Goal: Information Seeking & Learning: Learn about a topic

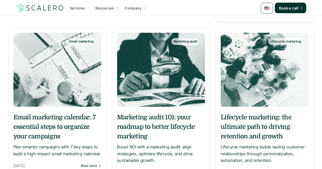
scroll to position [498, 0]
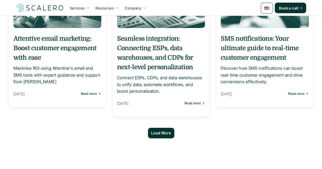
click at [156, 134] on p "Load More" at bounding box center [161, 133] width 20 height 4
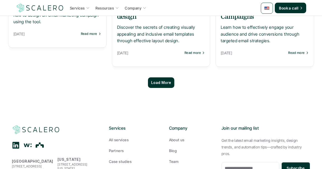
scroll to position [1031, 0]
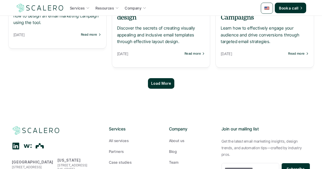
click at [161, 75] on div "Load More" at bounding box center [161, 83] width 306 height 21
click at [161, 84] on p "Load More" at bounding box center [161, 83] width 20 height 4
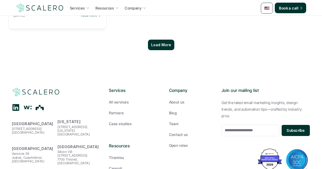
scroll to position [1561, 0]
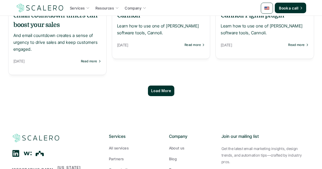
click at [158, 80] on div "Load More" at bounding box center [161, 90] width 306 height 21
click at [159, 86] on div "Load More" at bounding box center [161, 91] width 26 height 11
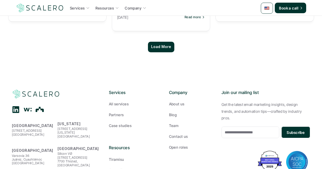
scroll to position [2086, 0]
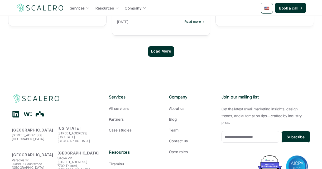
click at [159, 41] on div "Load More" at bounding box center [161, 51] width 306 height 21
click at [159, 49] on p "Load More" at bounding box center [161, 51] width 20 height 4
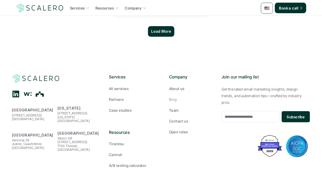
scroll to position [2443, 0]
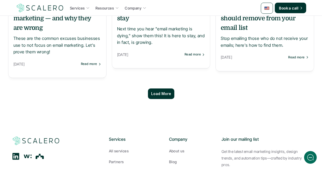
scroll to position [3053, 0]
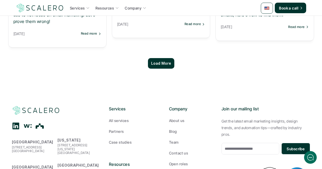
click at [161, 61] on p "Load More" at bounding box center [161, 63] width 20 height 4
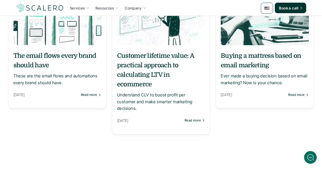
scroll to position [3455, 0]
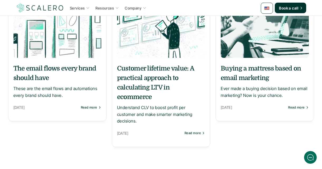
click at [75, 64] on h5 "The email flows every brand should have" at bounding box center [57, 73] width 88 height 19
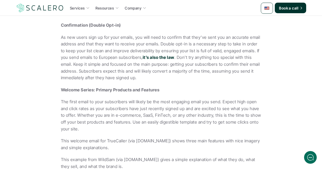
scroll to position [335, 0]
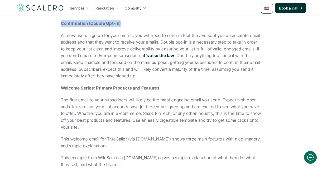
drag, startPoint x: 60, startPoint y: 23, endPoint x: 160, endPoint y: 26, distance: 99.6
copy strong "Confirmation (Double Opt-in)"
click at [67, 89] on strong "Welcome Series: Primary Products and Features" at bounding box center [110, 87] width 99 height 5
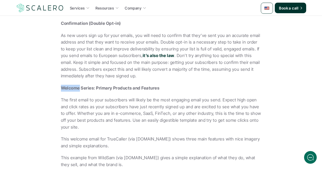
click at [67, 89] on strong "Welcome Series: Primary Products and Features" at bounding box center [110, 87] width 99 height 5
click at [87, 89] on strong "Welcome Series: Primary Products and Features" at bounding box center [110, 87] width 99 height 5
copy strong "Welcome Series"
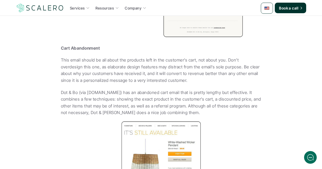
scroll to position [792, 0]
click at [63, 49] on strong "Cart Abandonment" at bounding box center [80, 47] width 39 height 5
click at [86, 49] on strong "Cart Abandonment" at bounding box center [80, 47] width 39 height 5
copy strong "Cart Abandonment"
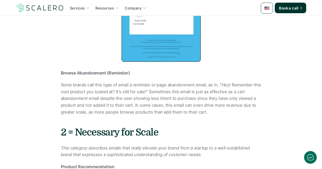
scroll to position [1541, 0]
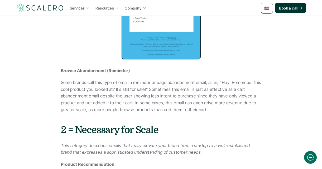
click at [69, 68] on strong "Browse Abandonment (Reminder)" at bounding box center [95, 70] width 69 height 5
click at [87, 68] on strong "Browse Abandonment (Reminder)" at bounding box center [95, 70] width 69 height 5
click at [72, 68] on strong "Browse Abandonment (Reminder)" at bounding box center [95, 70] width 69 height 5
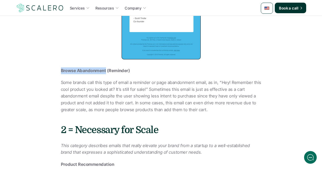
click at [90, 68] on strong "Browse Abandonment (Reminder)" at bounding box center [95, 70] width 69 height 5
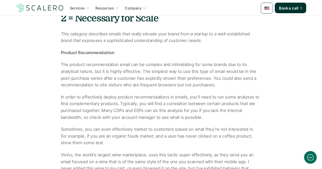
scroll to position [1596, 0]
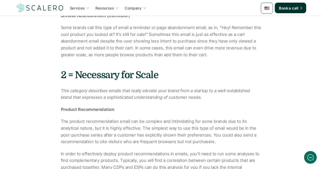
click at [68, 107] on strong "Product Recommendation" at bounding box center [88, 109] width 54 height 5
click at [103, 107] on strong "Product Recommendation" at bounding box center [88, 109] width 54 height 5
copy strong "Product Recommendation"
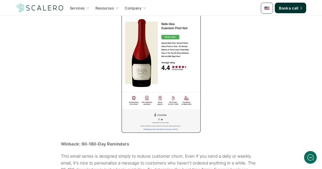
scroll to position [1891, 0]
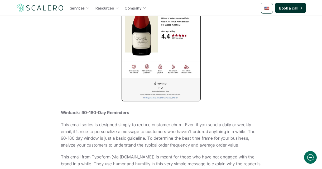
click at [62, 110] on strong "Winback: 90-180-Day Reminders" at bounding box center [95, 112] width 68 height 5
copy strong "Winback: 90-180-Day Reminders"
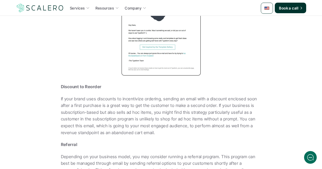
scroll to position [2109, 0]
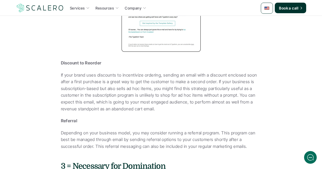
click at [74, 60] on strong "Discount to Reorder" at bounding box center [81, 62] width 41 height 5
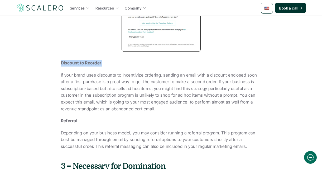
copy strong "Discount to Reorder"
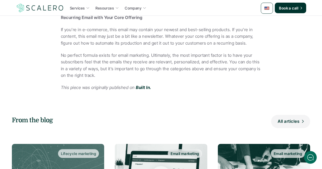
scroll to position [2735, 0]
